Goal: Book appointment/travel/reservation

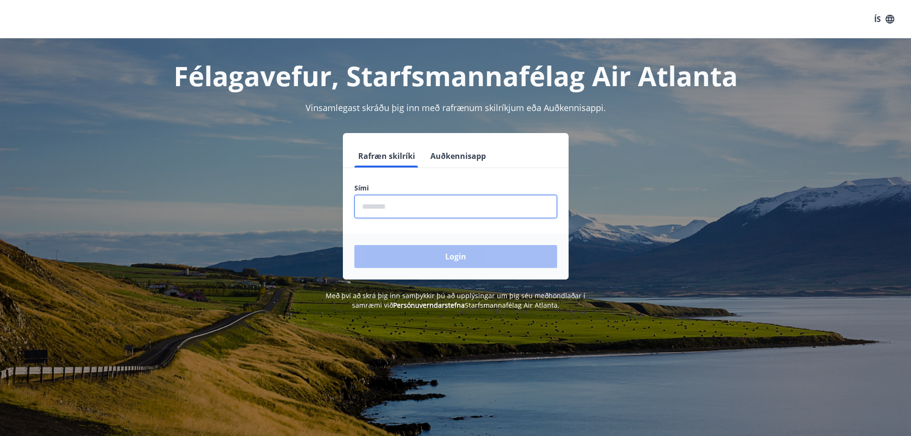
click at [425, 209] on input "phone" at bounding box center [455, 206] width 203 height 23
type input "********"
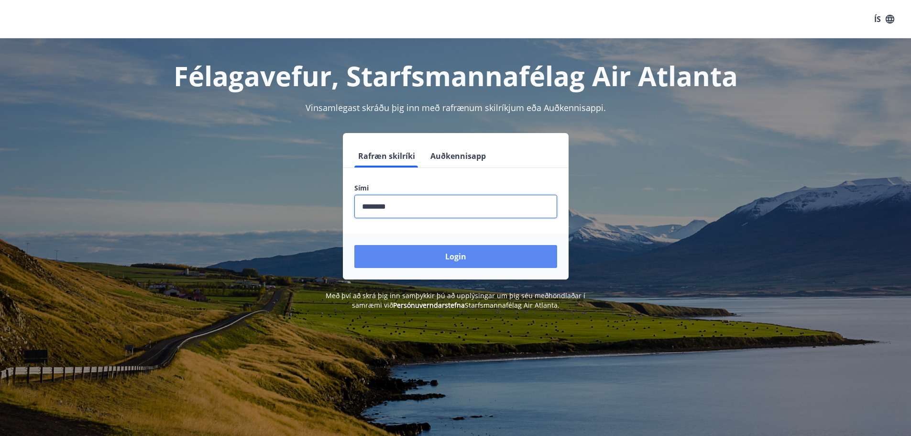
click at [480, 257] on button "Login" at bounding box center [455, 256] width 203 height 23
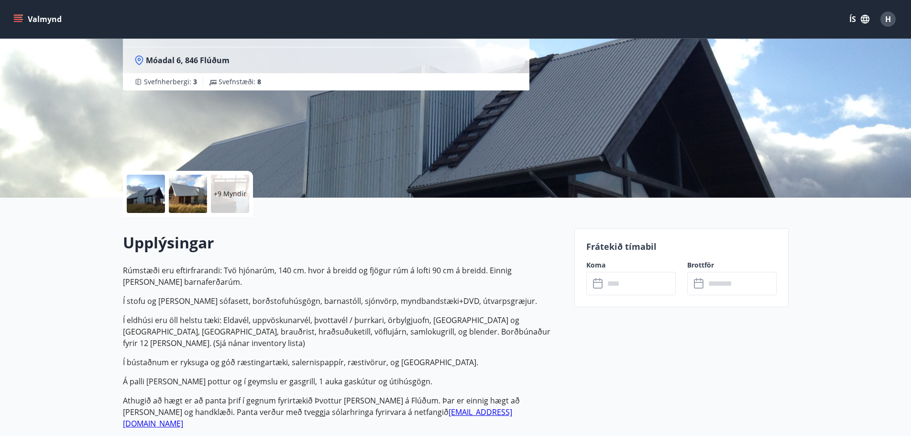
scroll to position [96, 0]
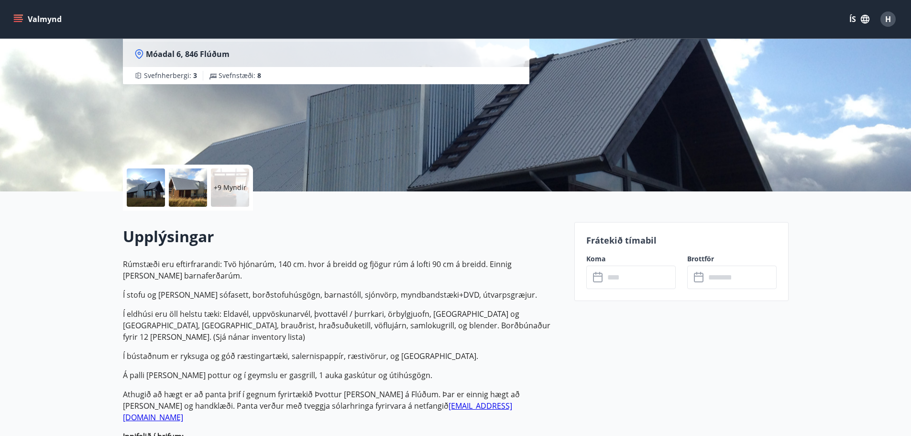
click at [634, 279] on input "text" at bounding box center [639, 276] width 71 height 23
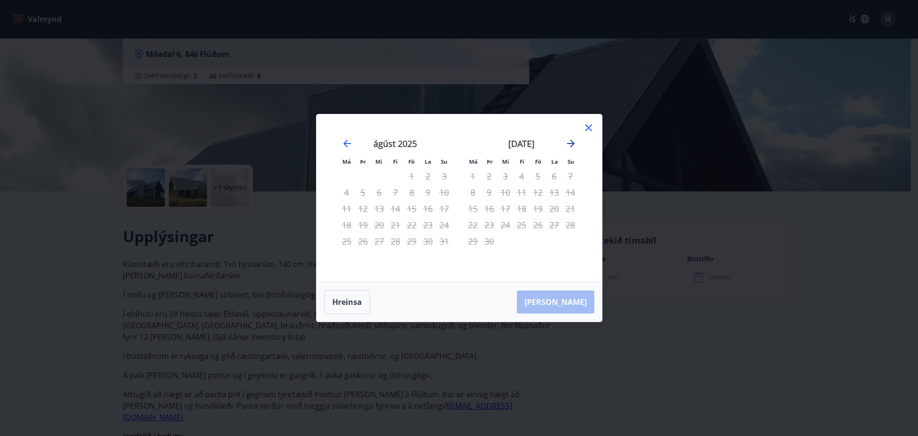
click at [568, 147] on icon "Move forward to switch to the next month." at bounding box center [570, 143] width 11 height 11
click at [589, 128] on icon at bounding box center [588, 127] width 11 height 11
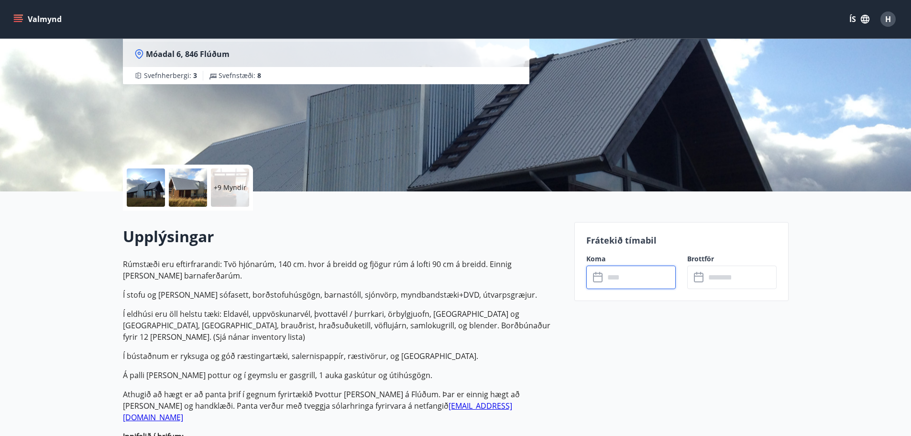
scroll to position [0, 0]
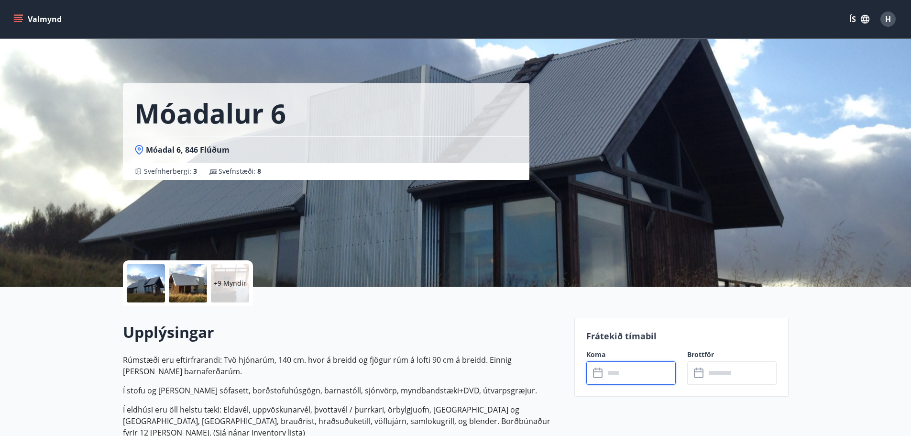
click at [623, 366] on input "text" at bounding box center [639, 372] width 71 height 23
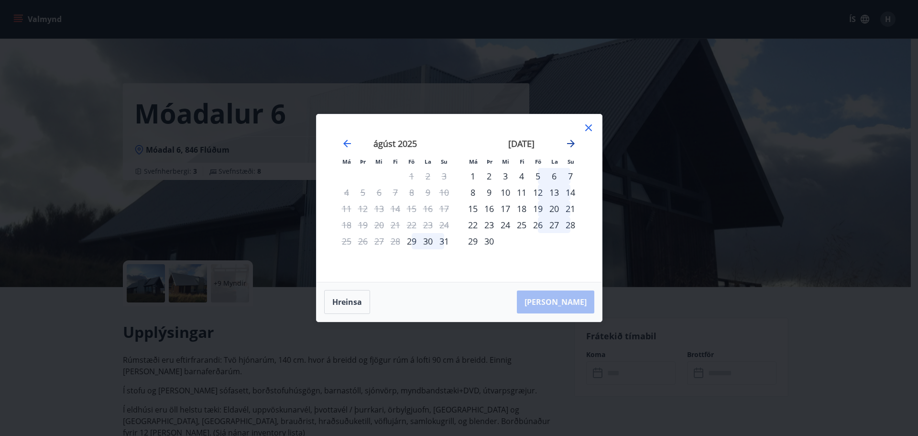
click at [573, 143] on icon "Move forward to switch to the next month." at bounding box center [571, 144] width 8 height 8
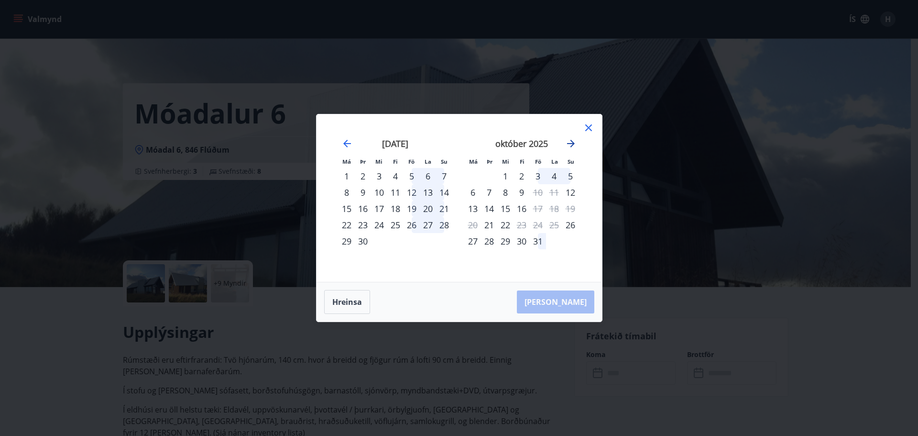
click at [574, 141] on icon "Move forward to switch to the next month." at bounding box center [570, 143] width 11 height 11
click at [538, 224] on div "20" at bounding box center [538, 225] width 16 height 16
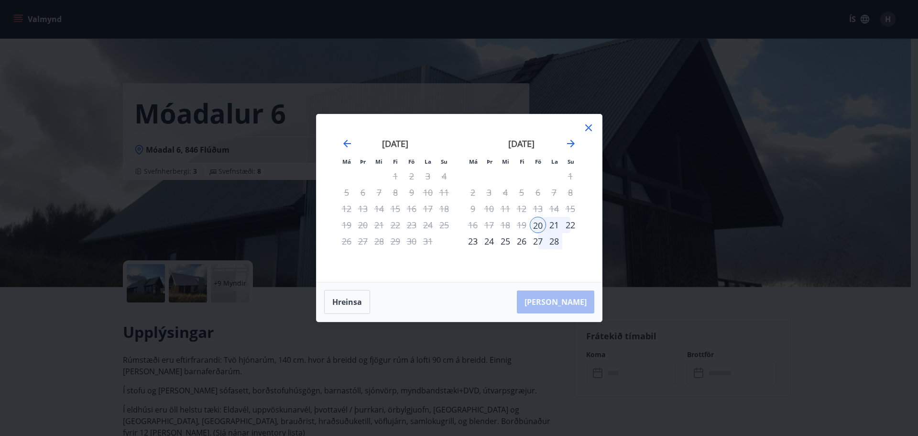
click at [474, 241] on div "23" at bounding box center [473, 241] width 16 height 16
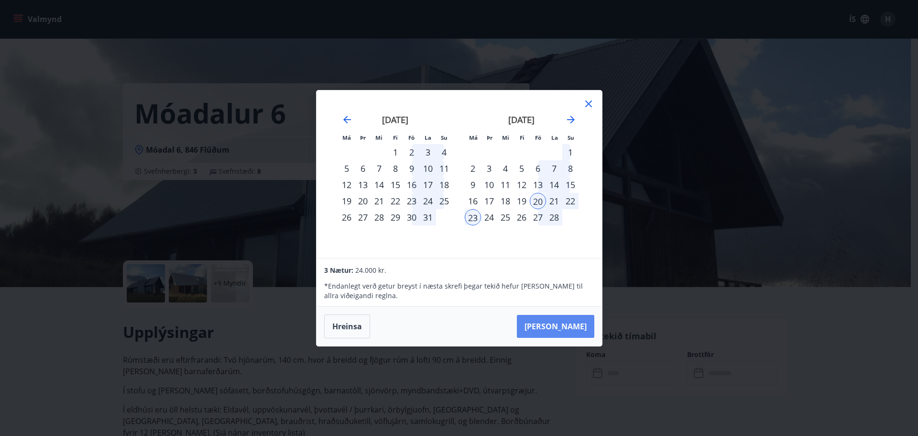
click at [568, 325] on button "Taka Frá" at bounding box center [555, 326] width 77 height 23
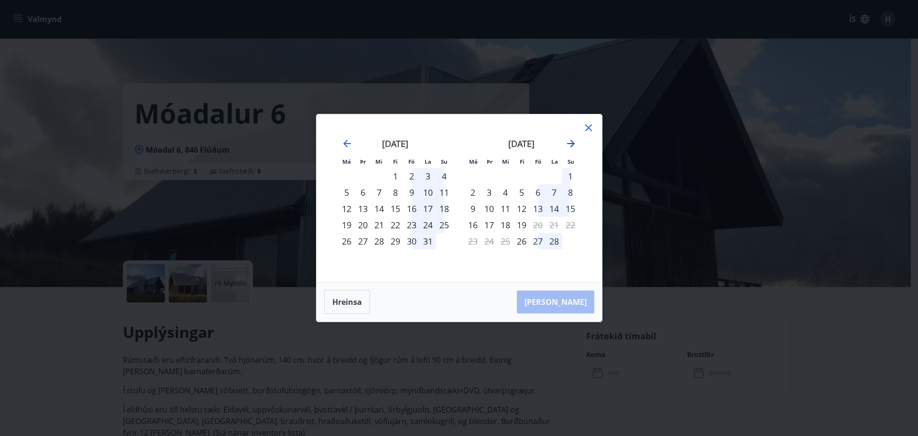
click at [574, 144] on icon "Move forward to switch to the next month." at bounding box center [570, 143] width 11 height 11
click at [569, 143] on icon "Move forward to switch to the next month." at bounding box center [570, 143] width 11 height 11
click at [524, 175] on div "2" at bounding box center [522, 176] width 16 height 16
click at [471, 192] on div "6" at bounding box center [473, 192] width 16 height 16
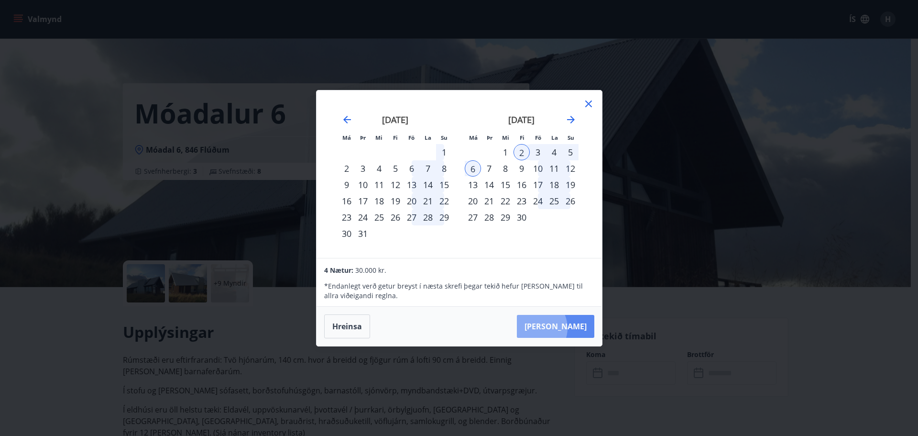
click at [564, 328] on button "Taka Frá" at bounding box center [555, 326] width 77 height 23
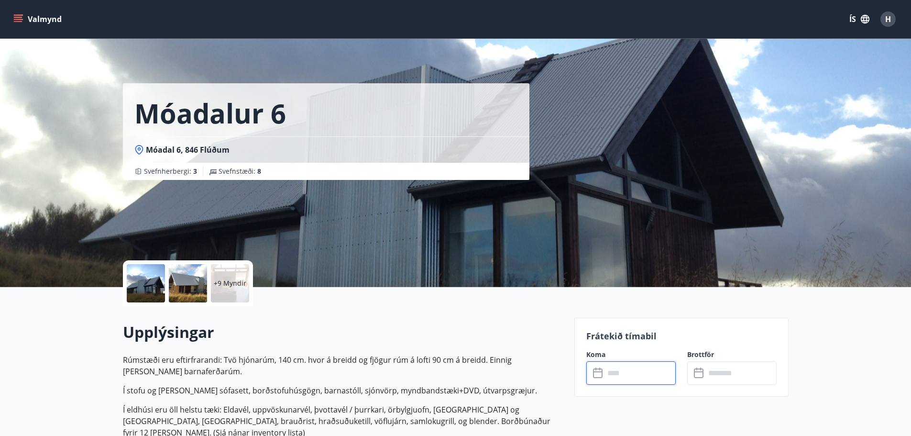
type input "******"
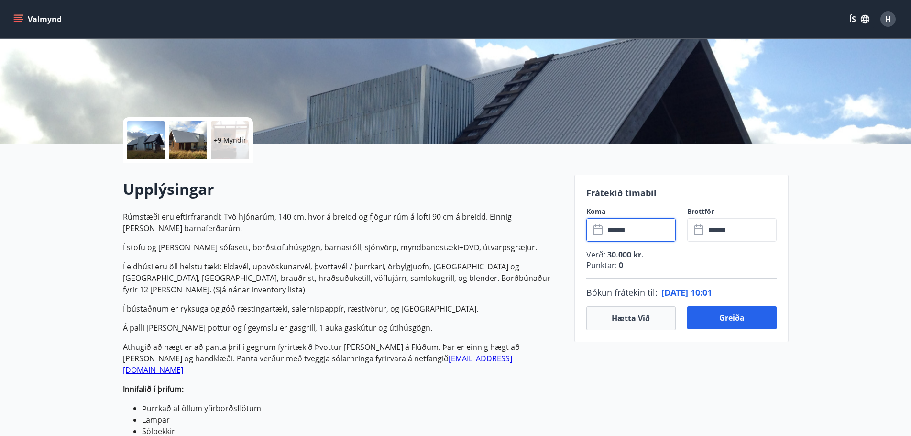
scroll to position [143, 0]
click at [742, 321] on button "Greiða" at bounding box center [731, 317] width 89 height 23
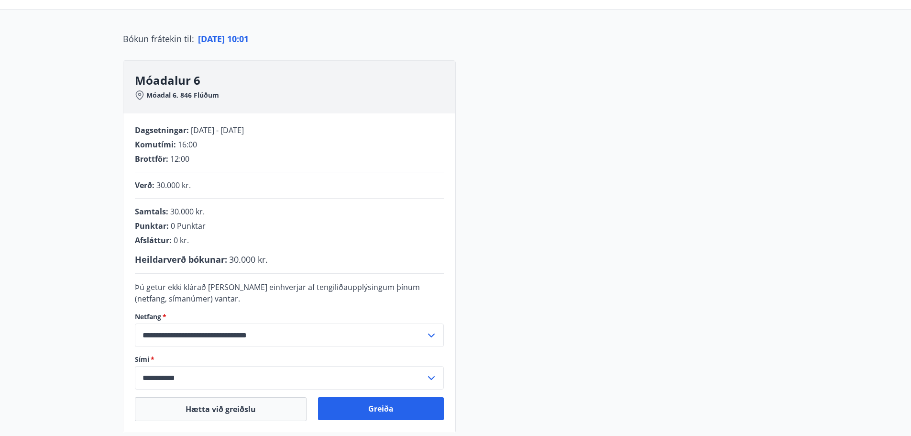
scroll to position [143, 0]
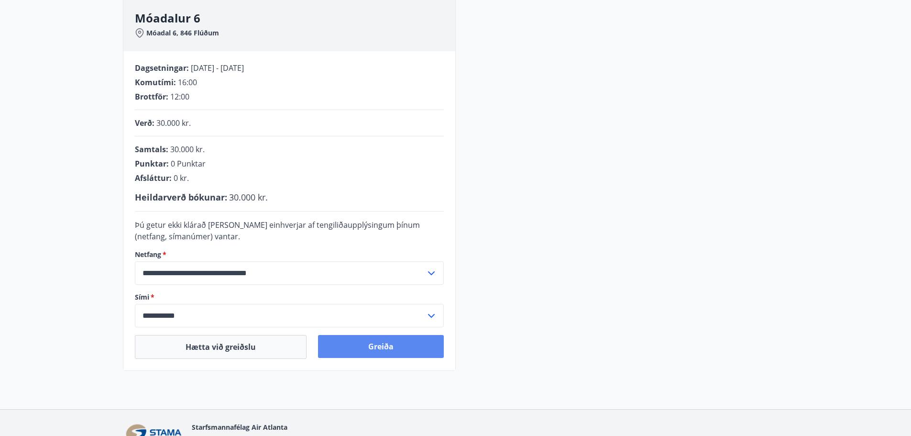
click at [395, 353] on button "Greiða" at bounding box center [381, 346] width 126 height 23
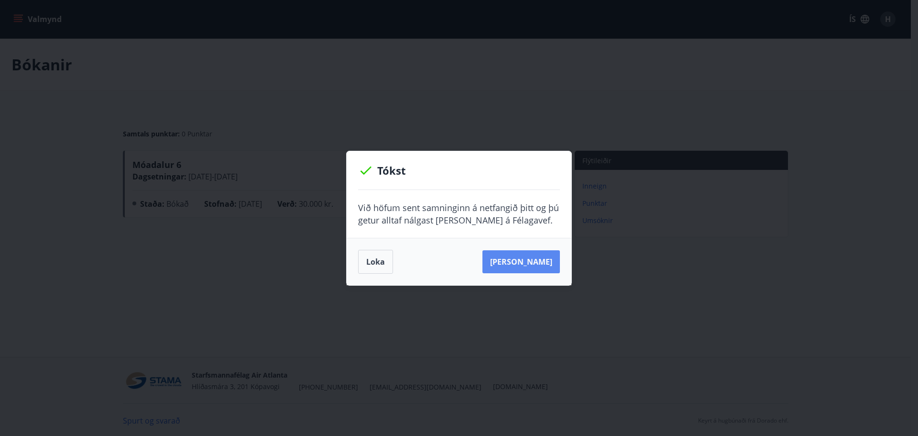
click at [529, 264] on button "Sjá samning" at bounding box center [520, 261] width 77 height 23
click at [366, 260] on button "Loka" at bounding box center [375, 262] width 35 height 24
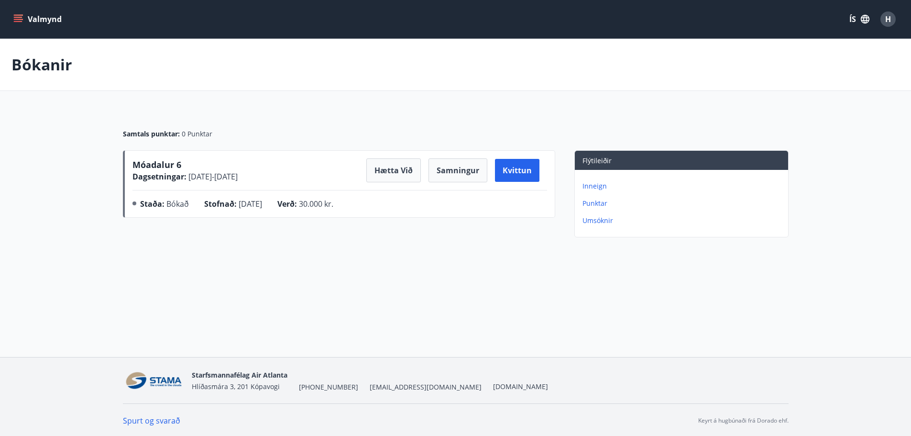
click at [362, 272] on div "Bókanir Samtals punktar : 0 Punktar Móadalur 6 Dagsetningar : 02.04.2026 - 06.0…" at bounding box center [455, 159] width 911 height 241
click at [46, 16] on button "Valmynd" at bounding box center [38, 19] width 54 height 17
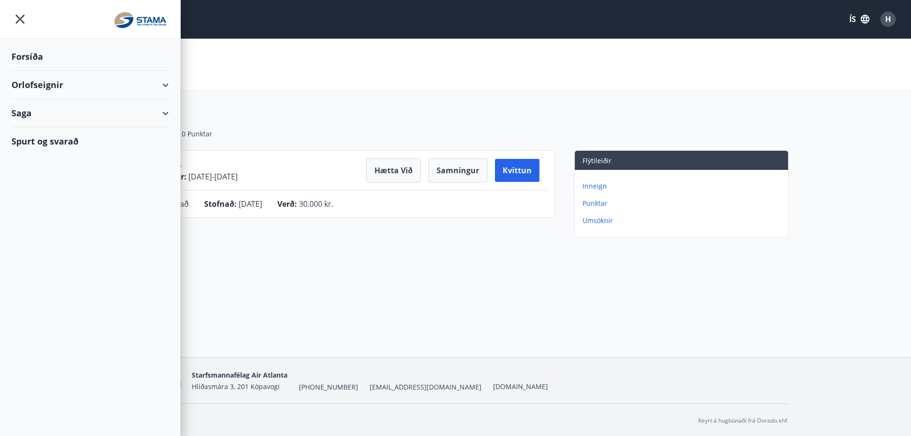
click at [33, 87] on div "Orlofseignir" at bounding box center [89, 85] width 157 height 28
click at [32, 110] on div "Framboð" at bounding box center [90, 109] width 142 height 20
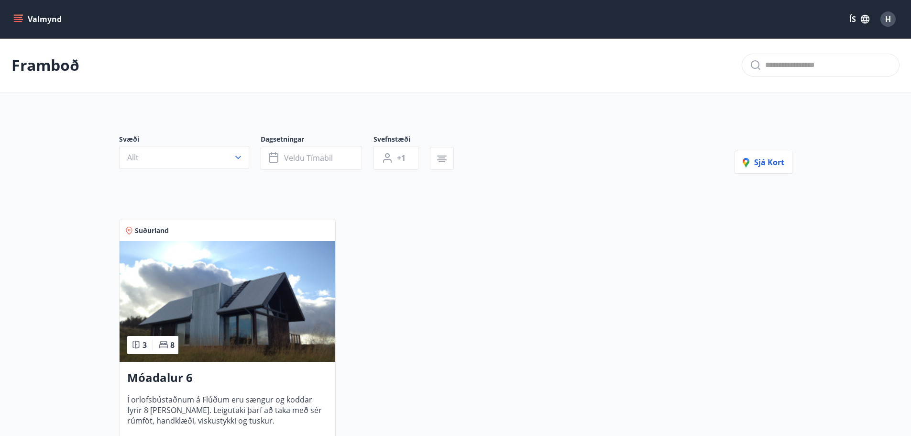
click at [189, 306] on img at bounding box center [228, 301] width 216 height 121
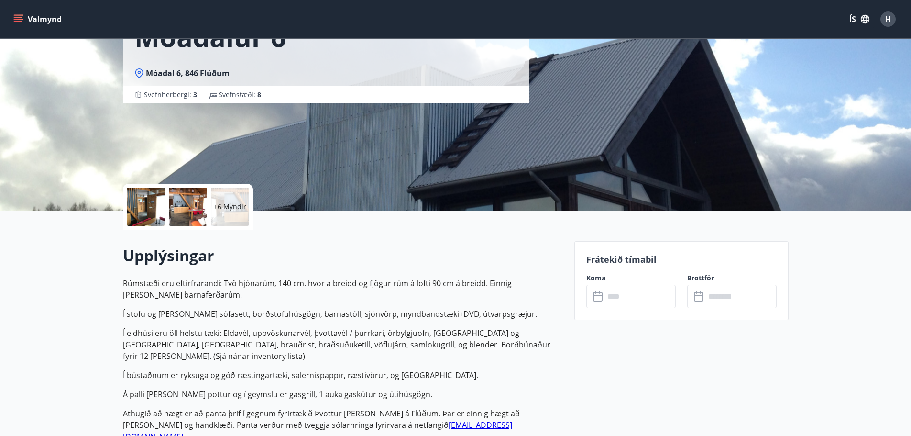
scroll to position [191, 0]
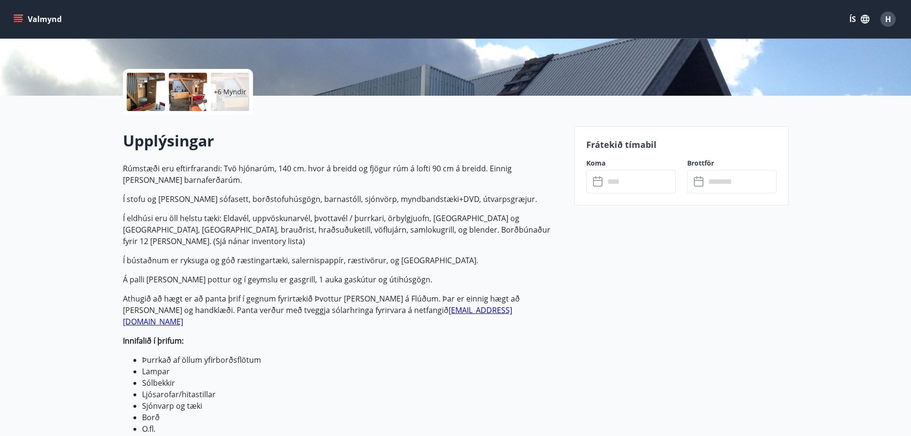
click at [626, 181] on input "text" at bounding box center [639, 181] width 71 height 23
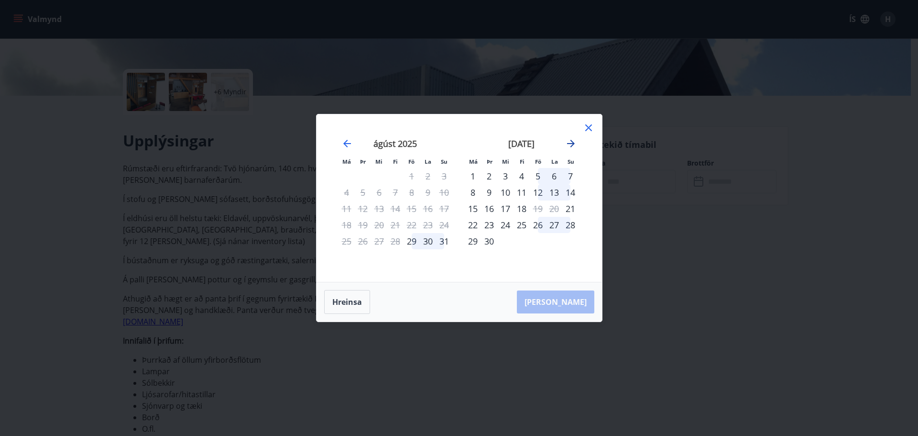
click at [573, 140] on icon "Move forward to switch to the next month." at bounding box center [570, 143] width 11 height 11
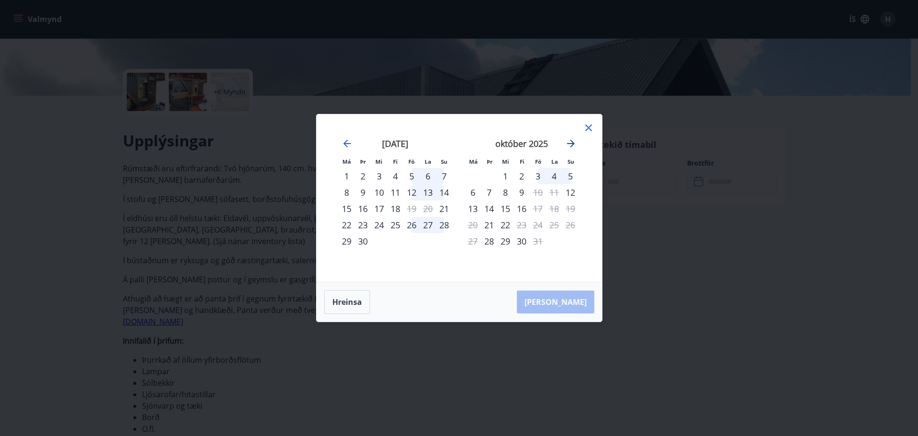
click at [573, 140] on icon "Move forward to switch to the next month." at bounding box center [570, 143] width 11 height 11
click at [570, 145] on icon "Move forward to switch to the next month." at bounding box center [570, 143] width 11 height 11
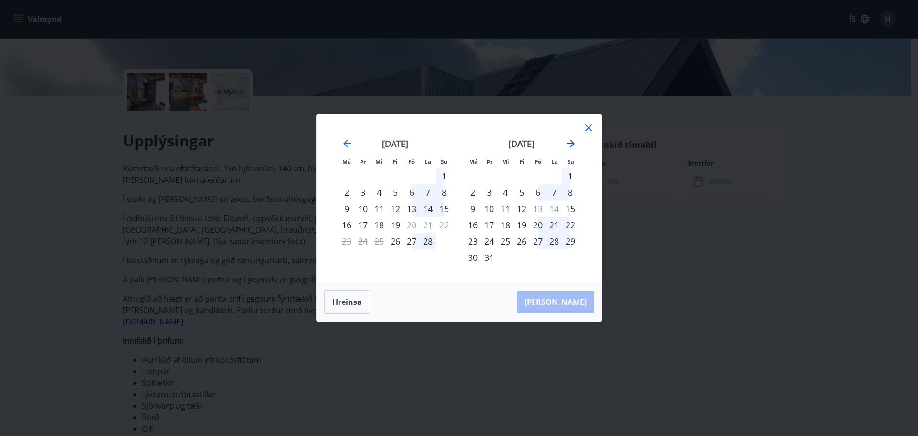
click at [570, 145] on icon "Move forward to switch to the next month." at bounding box center [570, 143] width 11 height 11
click at [346, 142] on icon "Move backward to switch to the previous month." at bounding box center [347, 144] width 8 height 8
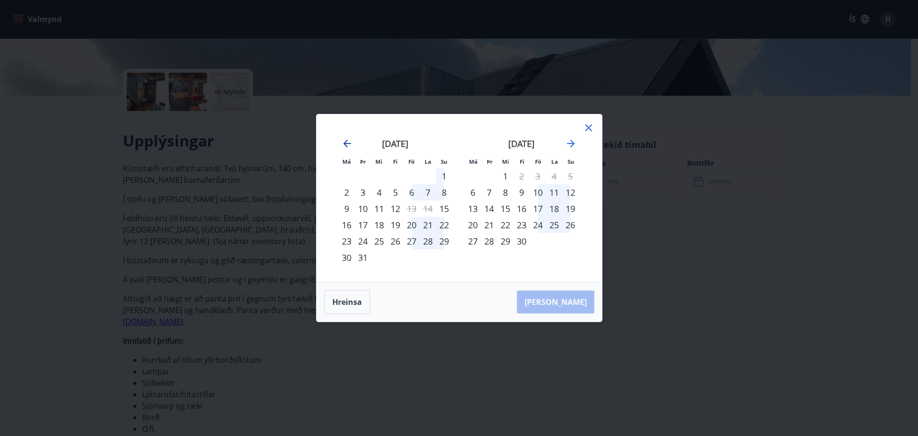
click at [346, 142] on icon "Move backward to switch to the previous month." at bounding box center [347, 144] width 8 height 8
click at [589, 127] on icon at bounding box center [588, 127] width 7 height 7
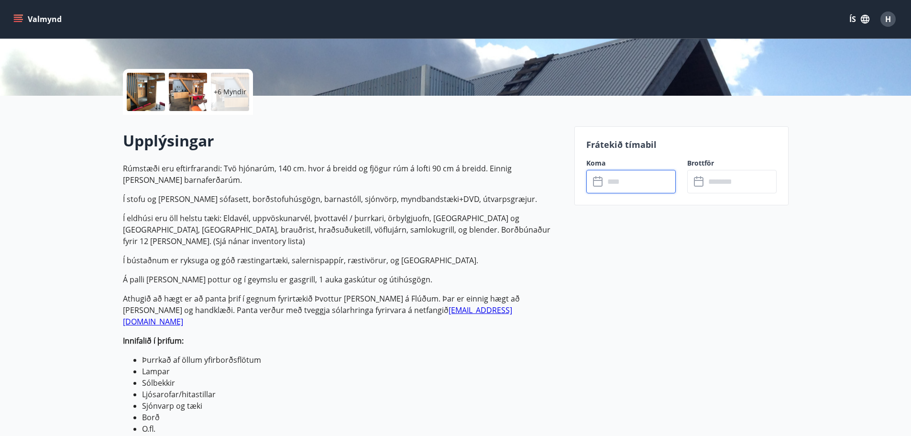
click at [30, 20] on button "Valmynd" at bounding box center [38, 19] width 54 height 17
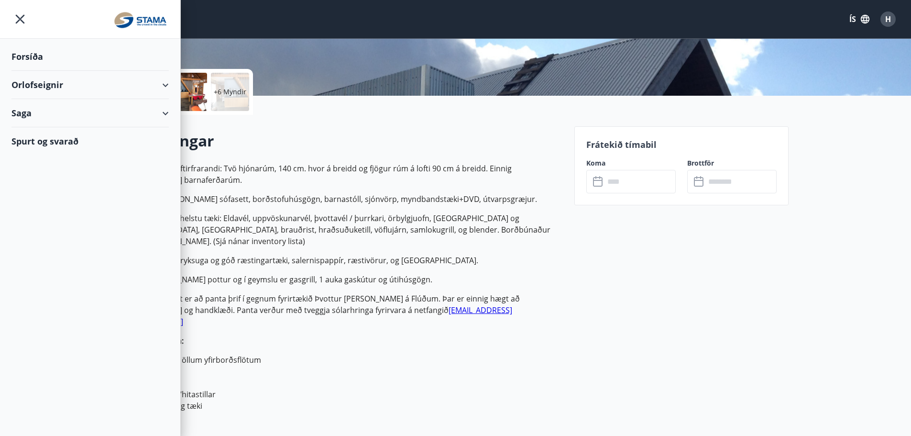
click at [104, 56] on div "Forsíða" at bounding box center [89, 57] width 157 height 28
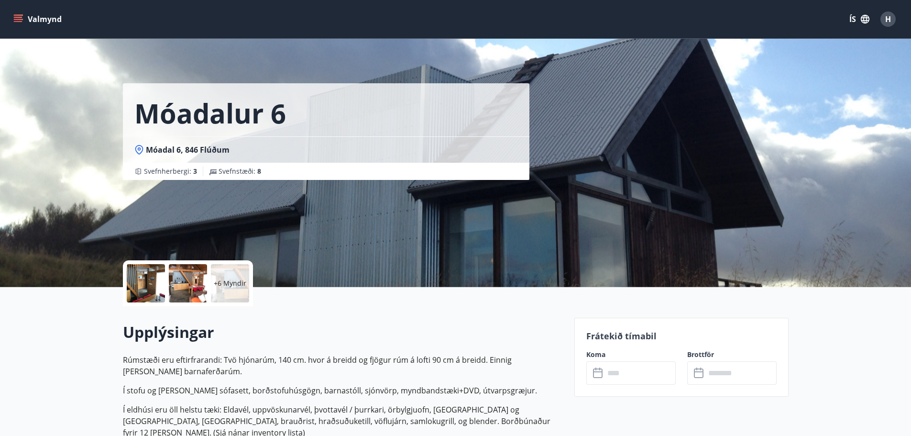
drag, startPoint x: 821, startPoint y: 353, endPoint x: 775, endPoint y: 346, distance: 45.9
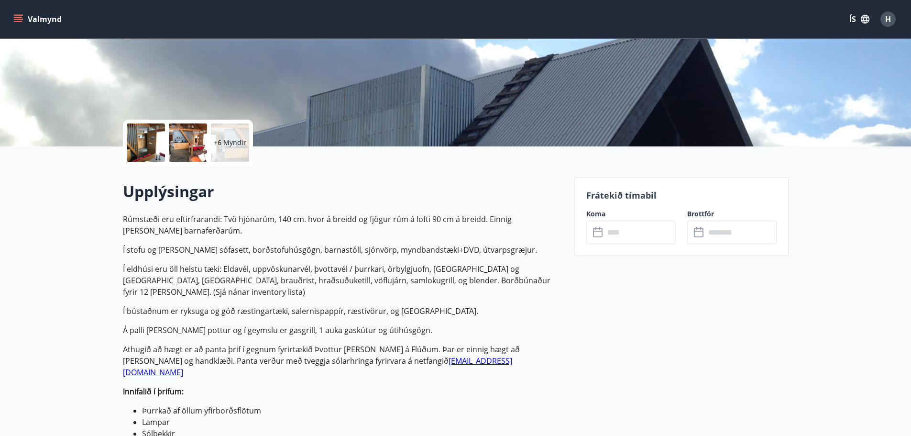
scroll to position [191, 0]
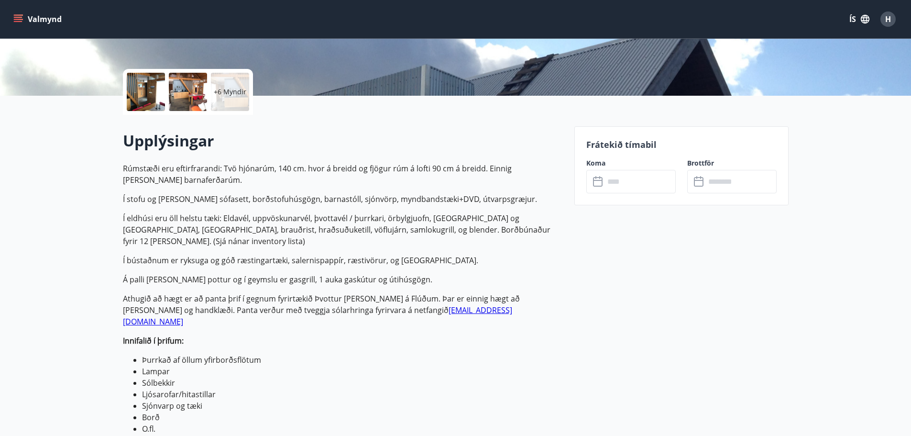
click at [615, 171] on input "text" at bounding box center [639, 181] width 71 height 23
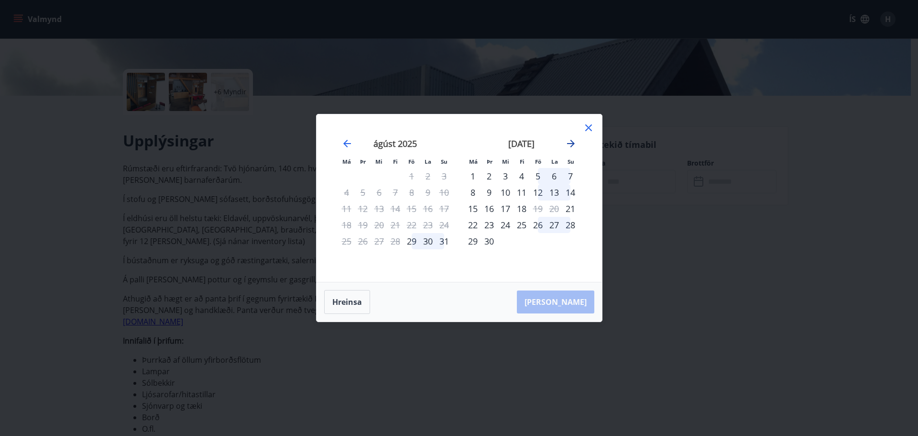
click at [567, 141] on icon "Move forward to switch to the next month." at bounding box center [570, 143] width 11 height 11
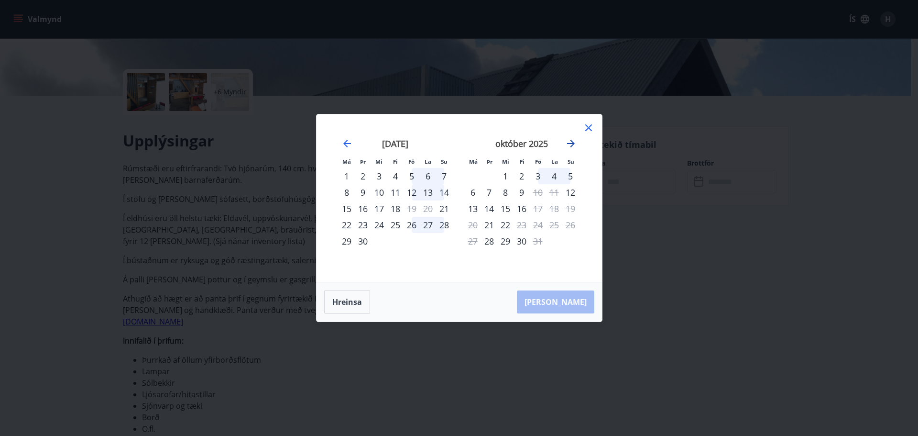
click at [567, 141] on icon "Move forward to switch to the next month." at bounding box center [570, 143] width 11 height 11
click at [571, 144] on icon "Move forward to switch to the next month." at bounding box center [571, 144] width 8 height 8
click at [571, 145] on icon "Move forward to switch to the next month." at bounding box center [570, 143] width 11 height 11
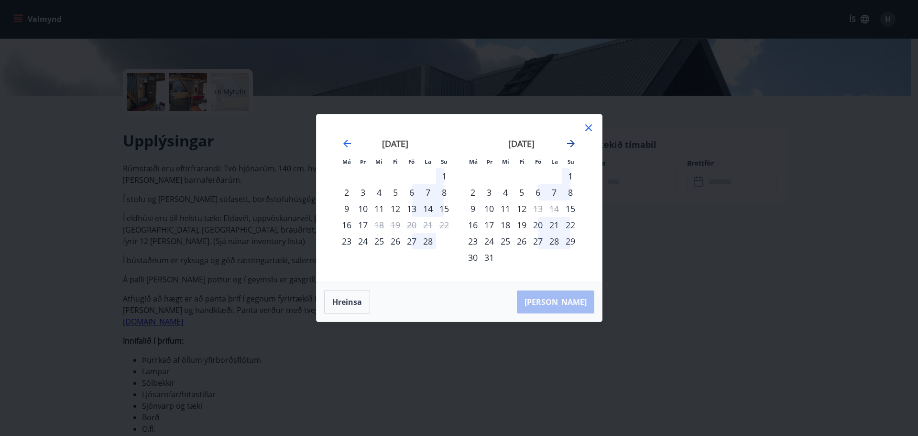
click at [570, 145] on icon "Move forward to switch to the next month." at bounding box center [570, 143] width 11 height 11
click at [575, 147] on icon "Move forward to switch to the next month." at bounding box center [570, 143] width 11 height 11
click at [344, 145] on icon "Move backward to switch to the previous month." at bounding box center [346, 143] width 11 height 11
click at [343, 145] on icon "Move backward to switch to the previous month." at bounding box center [346, 143] width 11 height 11
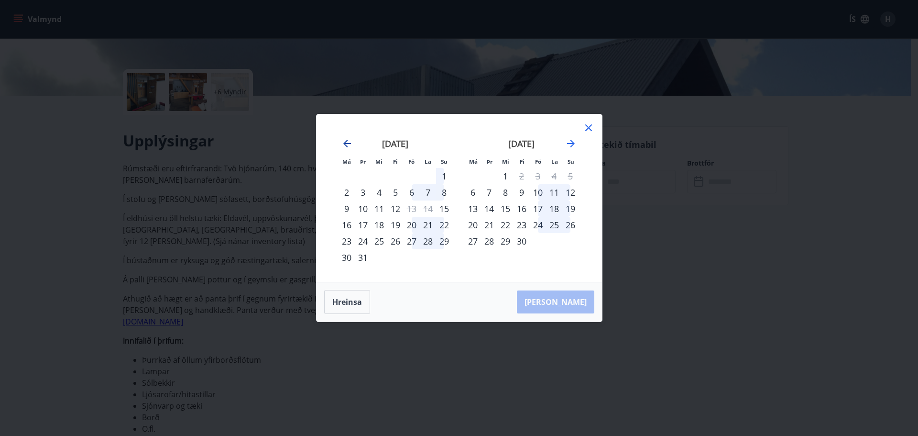
click at [343, 145] on icon "Move backward to switch to the previous month." at bounding box center [346, 143] width 11 height 11
click at [591, 124] on icon at bounding box center [588, 127] width 11 height 11
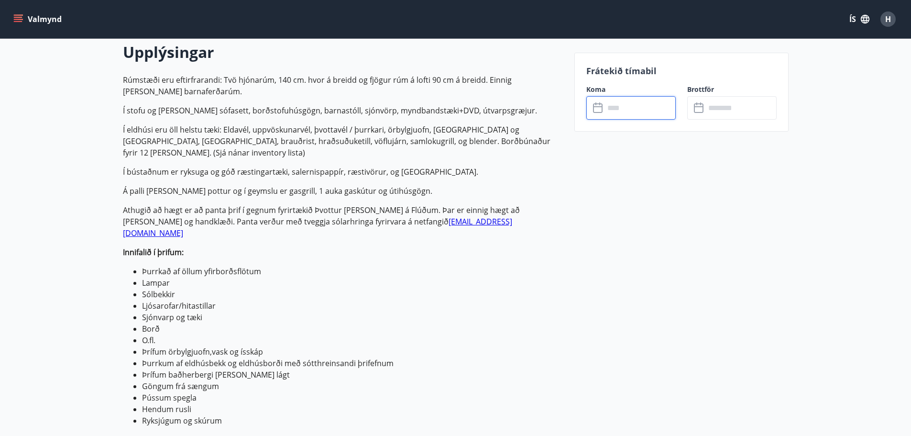
scroll to position [287, 0]
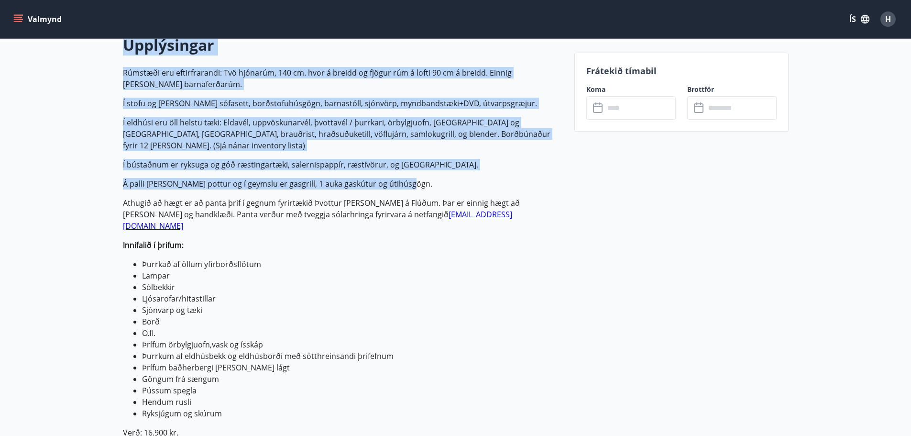
drag, startPoint x: 124, startPoint y: 44, endPoint x: 404, endPoint y: 165, distance: 304.6
click at [421, 166] on div "Upplýsingar Rúmstæði eru eftirfrarandi: Tvö hjónarúm, 140 cm. hvor á breidd og …" at bounding box center [343, 276] width 440 height 484
copy div "Upplýsingar Rúmstæði eru eftirfrarandi: Tvö hjónarúm, 140 cm. hvor á breidd og …"
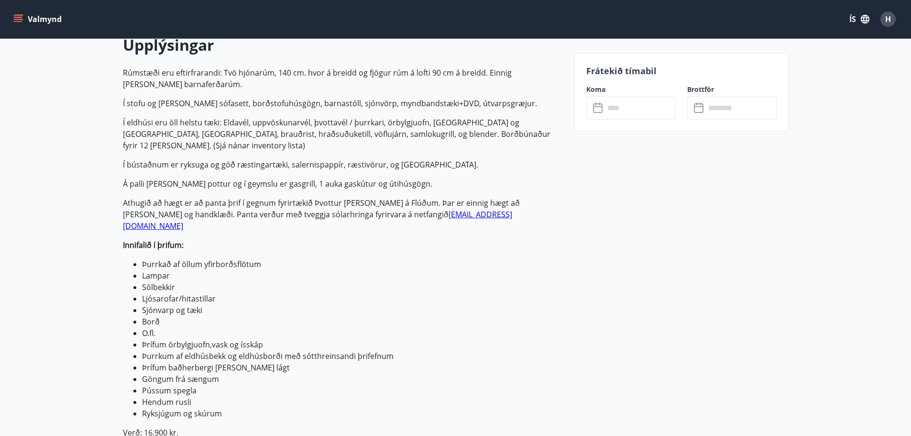
click at [394, 258] on li "Þurrkað af öllum yfirborðsflötum" at bounding box center [352, 263] width 421 height 11
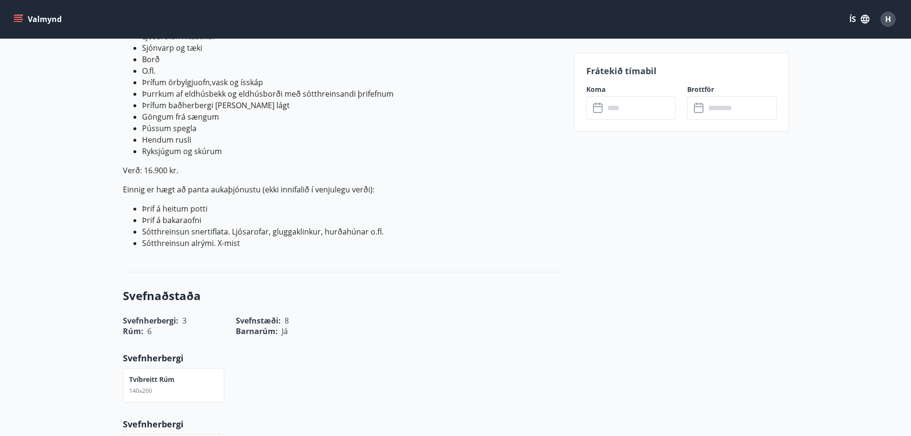
scroll to position [574, 0]
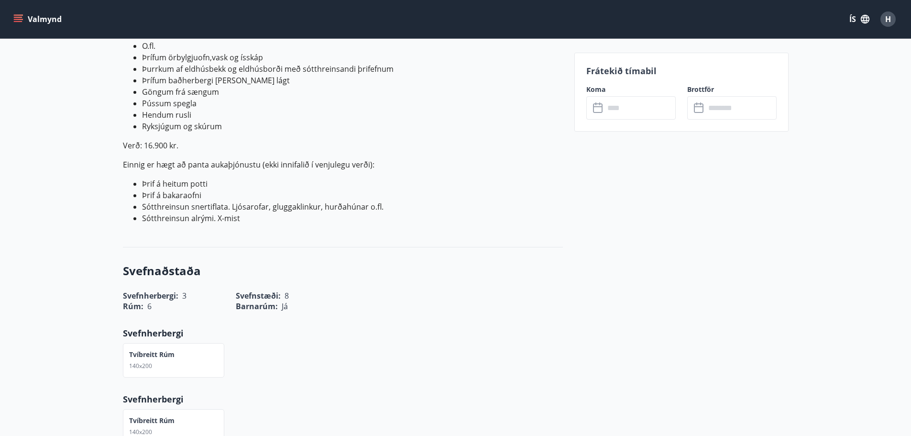
drag, startPoint x: 123, startPoint y: 120, endPoint x: 224, endPoint y: 124, distance: 101.0
click at [224, 140] on p "Verð: 16.900 kr." at bounding box center [343, 145] width 440 height 11
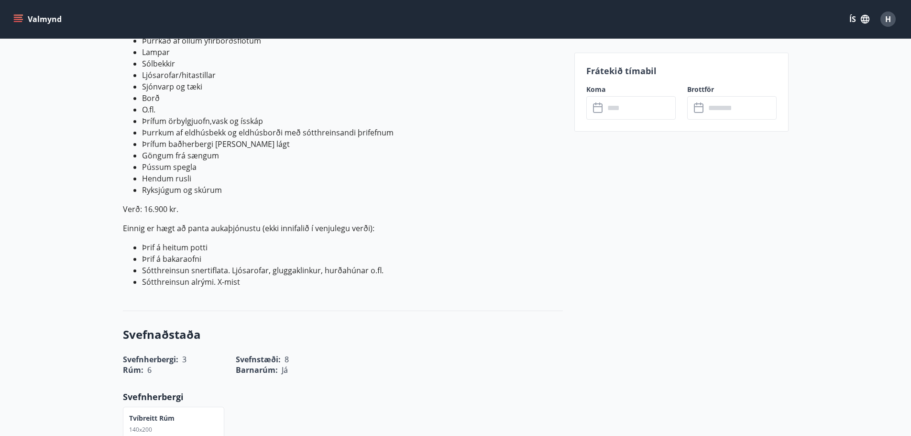
scroll to position [430, 0]
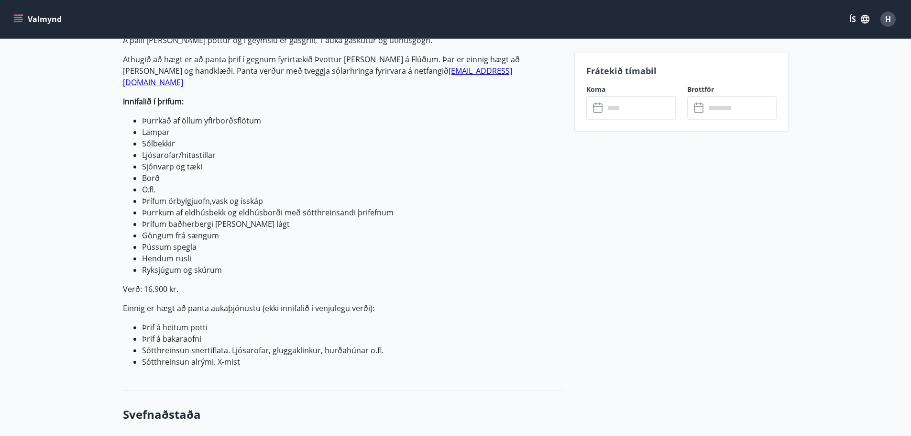
click at [440, 333] on li "Þrif á bakaraofni" at bounding box center [352, 338] width 421 height 11
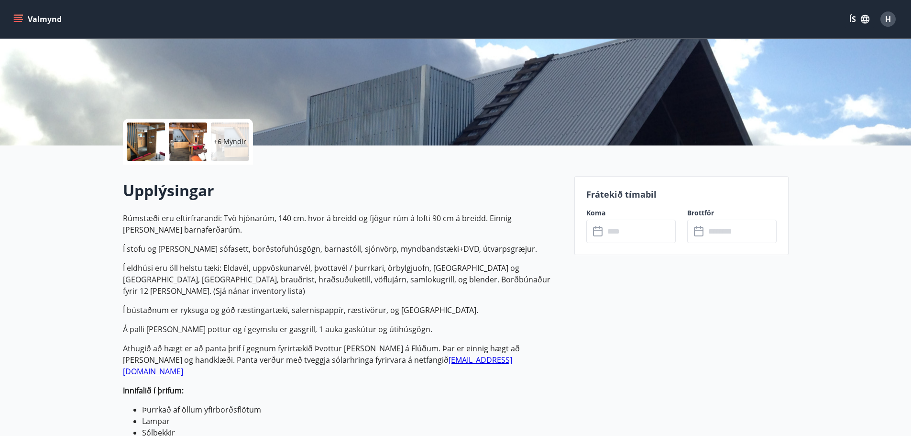
scroll to position [0, 0]
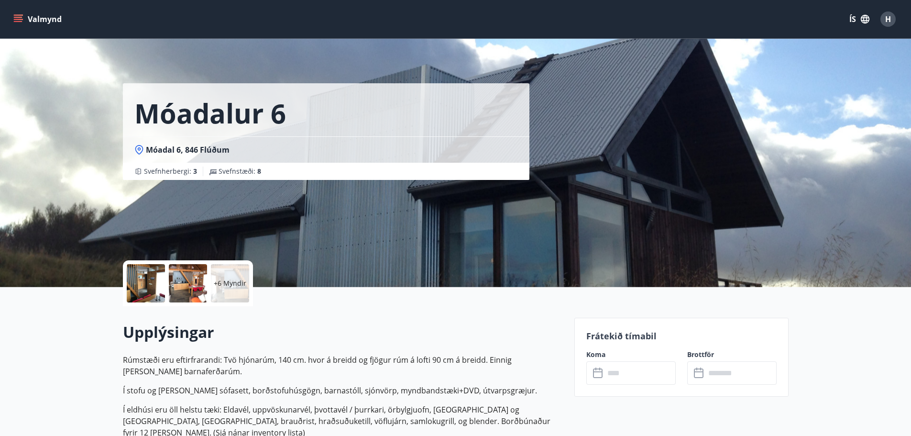
click at [655, 375] on input "text" at bounding box center [639, 372] width 71 height 23
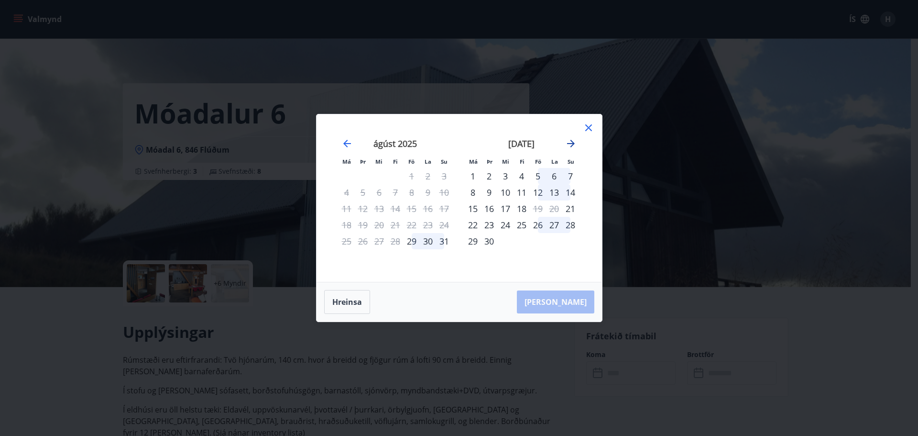
click at [571, 141] on icon "Move forward to switch to the next month." at bounding box center [571, 144] width 8 height 8
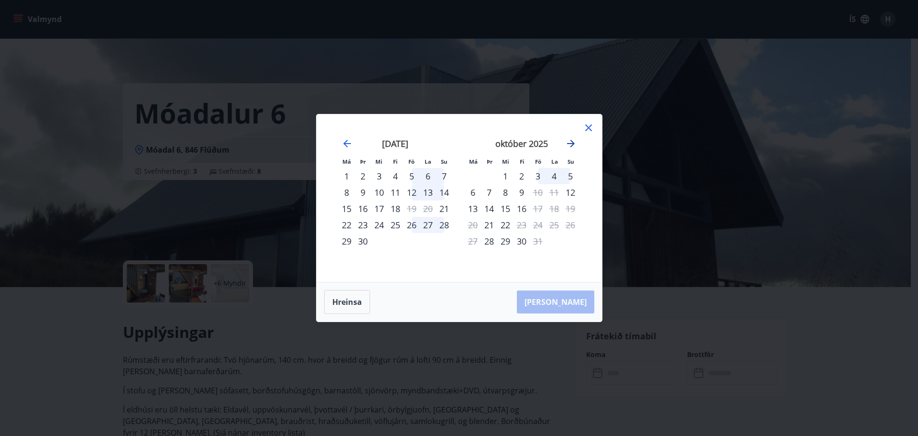
click at [571, 141] on icon "Move forward to switch to the next month." at bounding box center [571, 144] width 8 height 8
drag, startPoint x: 834, startPoint y: 342, endPoint x: 762, endPoint y: 211, distance: 149.6
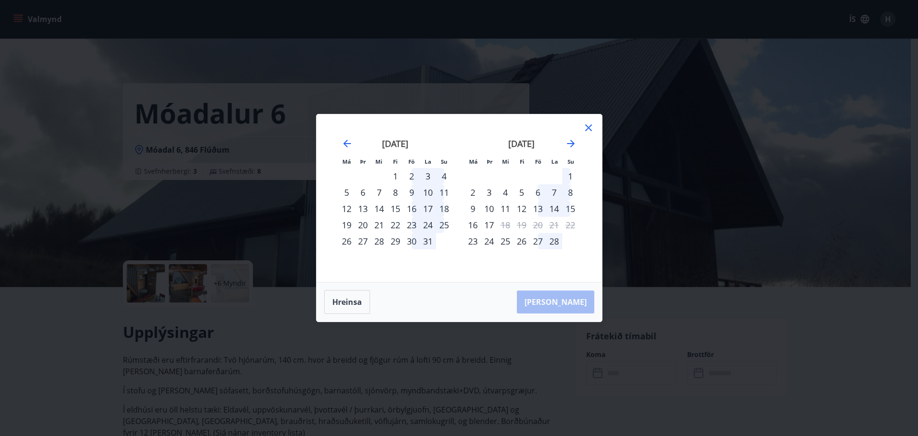
click at [836, 342] on div "Má Þr Mi Fi Fö La Su Má Þr Mi Fi Fö La Su desember 2025 1 2 3 4 5 6 7 8 9 10 11…" at bounding box center [459, 218] width 918 height 436
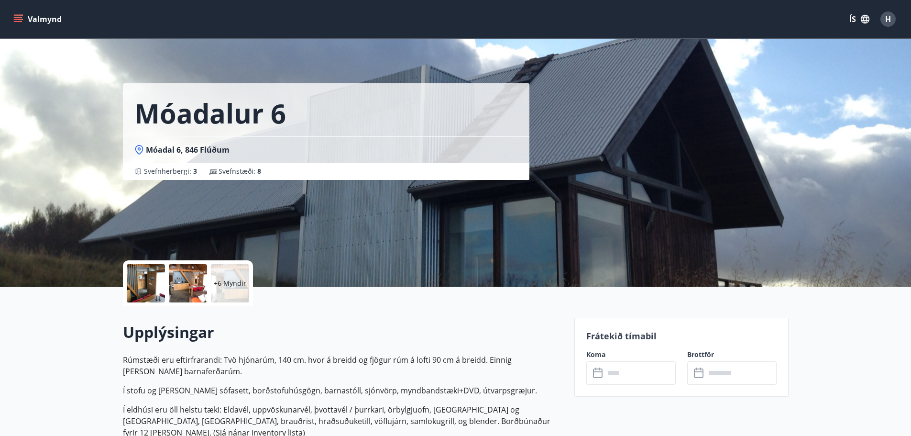
click at [621, 375] on input "text" at bounding box center [639, 372] width 71 height 23
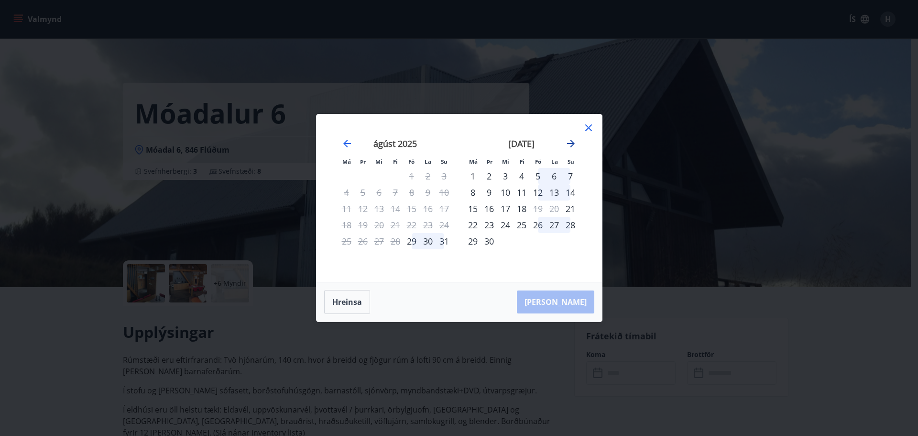
click at [568, 142] on icon "Move forward to switch to the next month." at bounding box center [570, 143] width 11 height 11
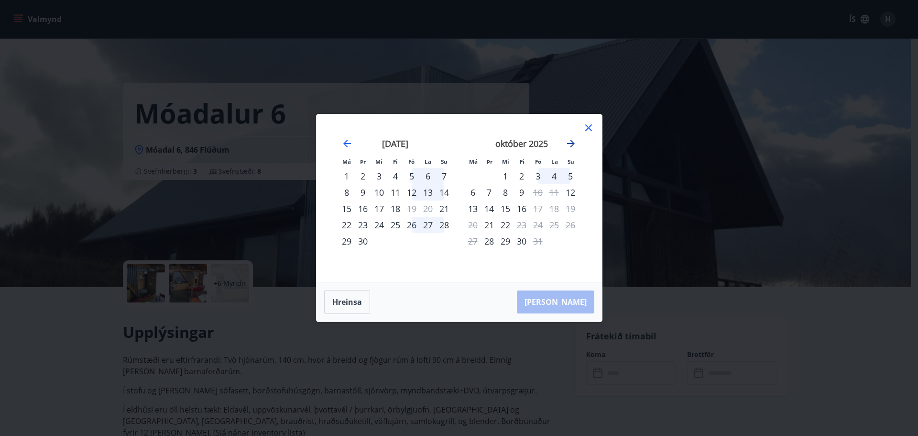
click at [568, 142] on icon "Move forward to switch to the next month." at bounding box center [570, 143] width 11 height 11
click at [567, 142] on icon "Move forward to switch to the next month." at bounding box center [570, 143] width 11 height 11
click at [533, 197] on div "6" at bounding box center [538, 192] width 16 height 16
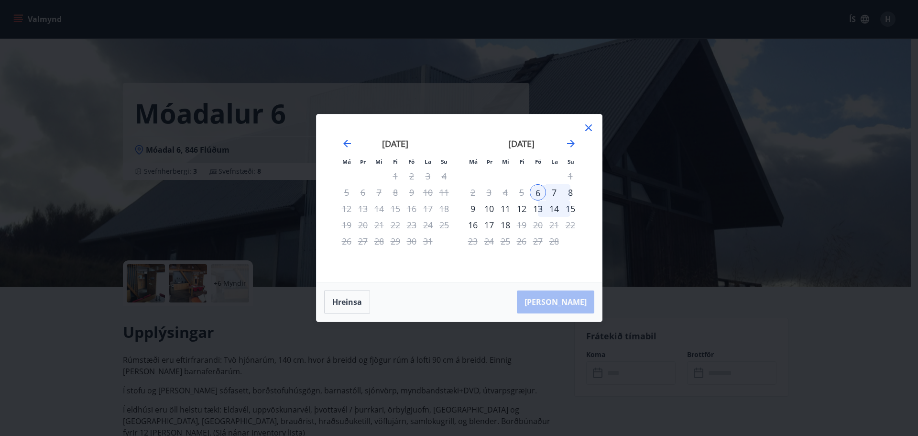
click at [574, 188] on div "8" at bounding box center [570, 192] width 16 height 16
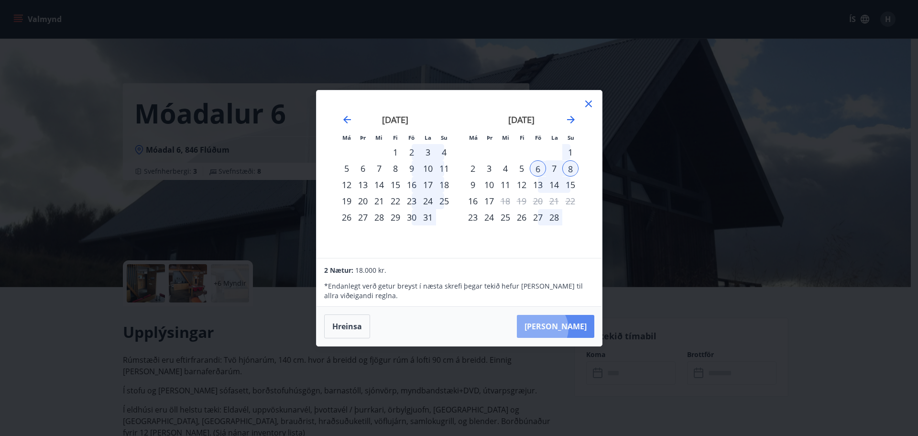
click at [570, 328] on button "Taka Frá" at bounding box center [555, 326] width 77 height 23
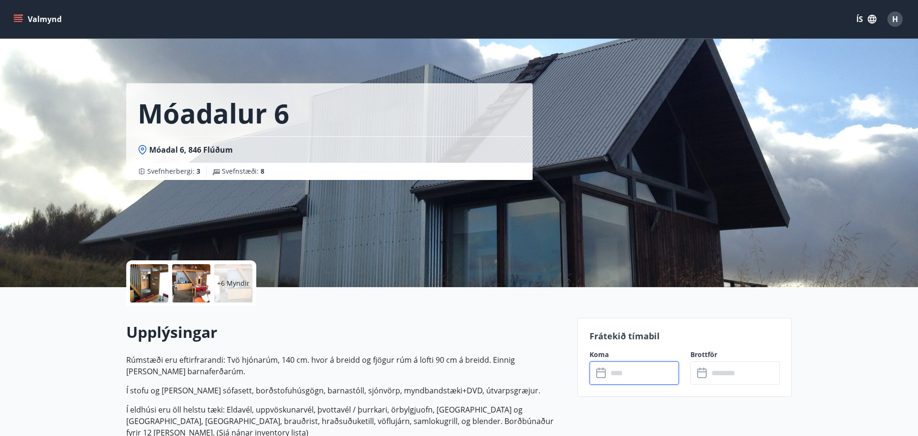
type input "******"
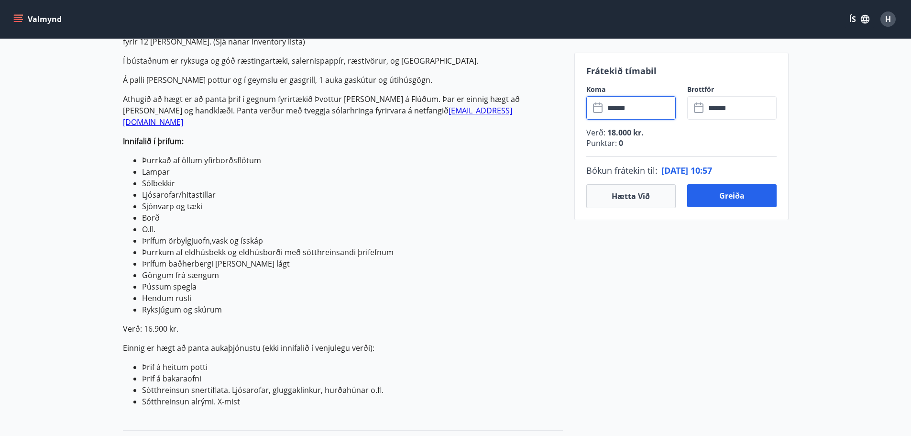
scroll to position [383, 0]
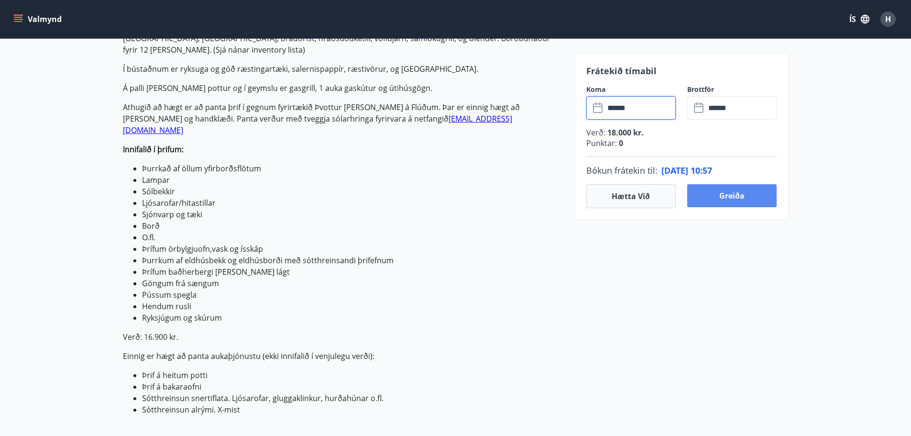
click at [754, 202] on button "Greiða" at bounding box center [731, 195] width 89 height 23
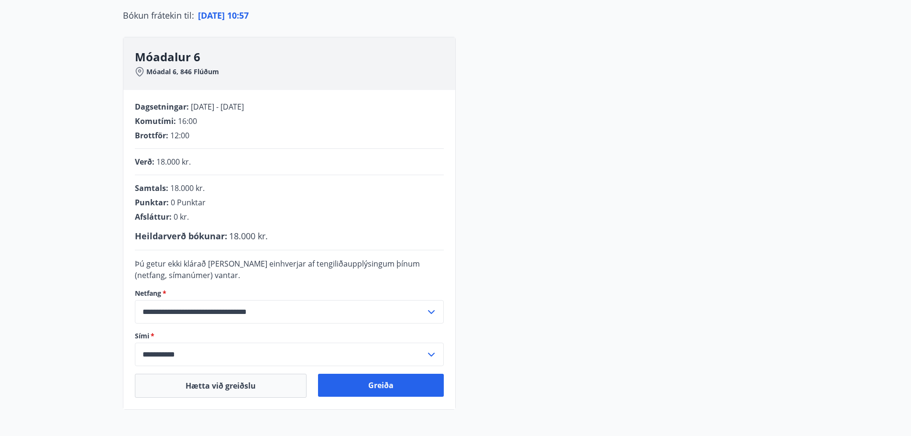
scroll to position [149, 0]
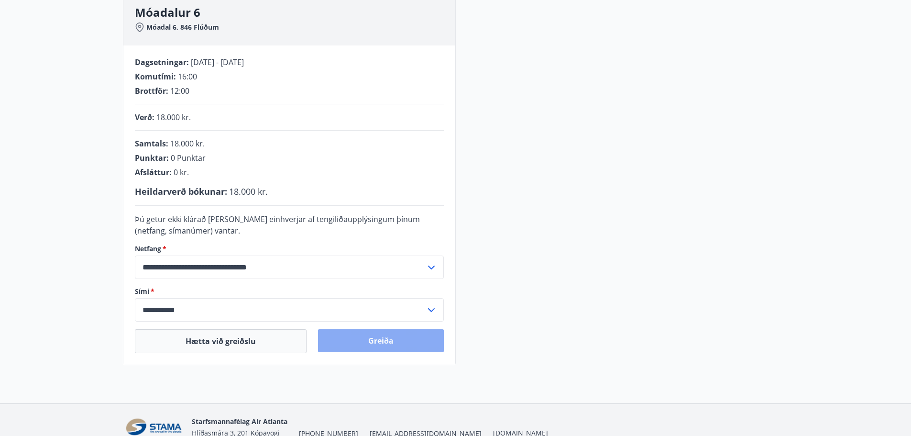
click at [415, 339] on button "Greiða" at bounding box center [381, 340] width 126 height 23
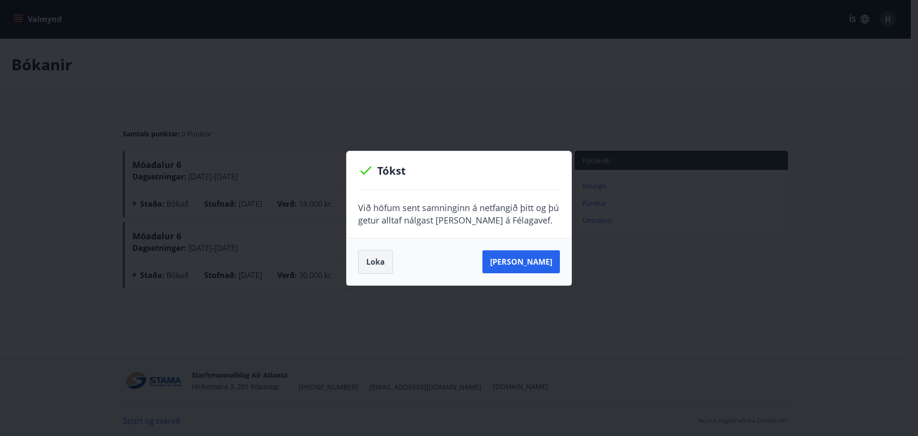
click at [381, 267] on button "Loka" at bounding box center [375, 262] width 35 height 24
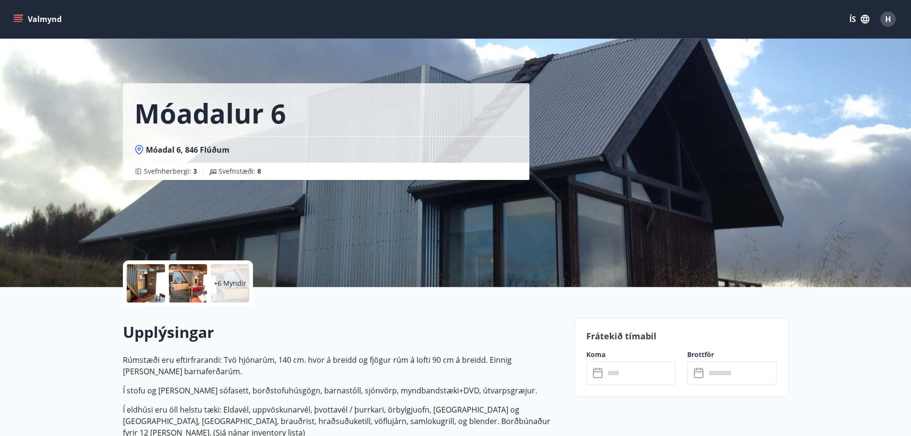
click at [18, 16] on icon "menu" at bounding box center [18, 19] width 10 height 10
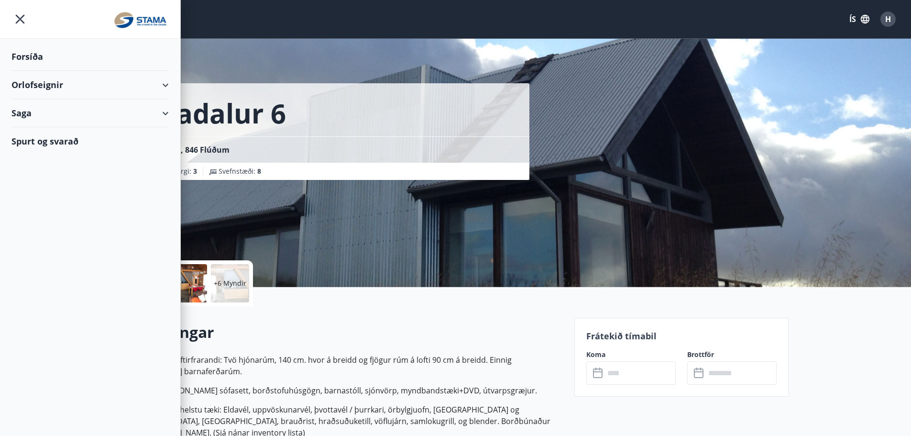
click at [146, 109] on div "Saga" at bounding box center [89, 113] width 157 height 28
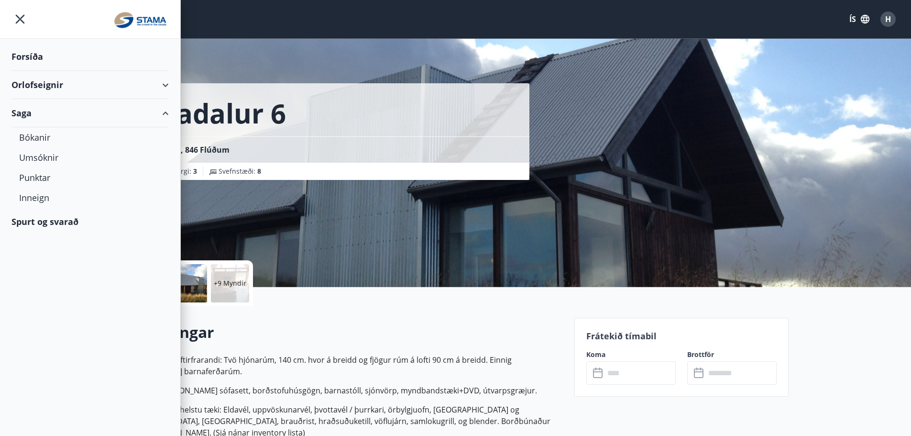
click at [146, 109] on div "Saga" at bounding box center [89, 113] width 157 height 28
drag, startPoint x: 392, startPoint y: 368, endPoint x: 392, endPoint y: 359, distance: 9.1
click at [392, 368] on p "Rúmstæði eru eftirfrarandi: Tvö hjónarúm, 140 cm. hvor á breidd og fjögur rúm á…" at bounding box center [343, 365] width 440 height 23
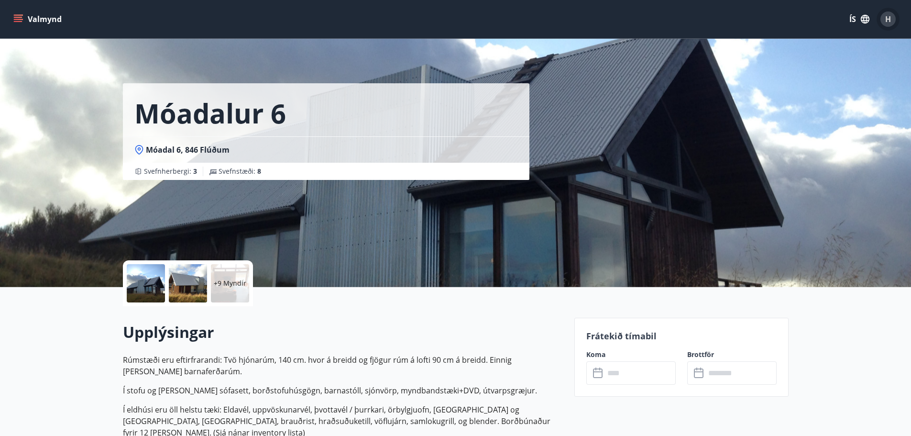
click at [890, 18] on span "H" at bounding box center [888, 19] width 6 height 11
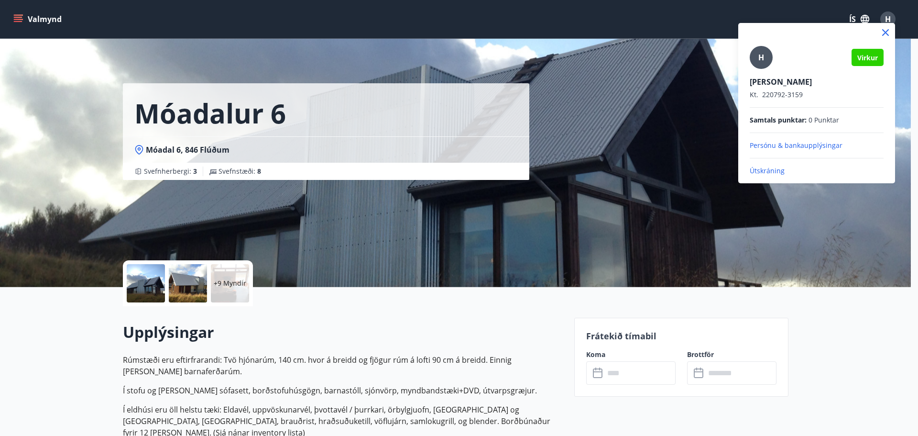
click at [884, 14] on div at bounding box center [459, 218] width 918 height 436
